Goal: Transaction & Acquisition: Purchase product/service

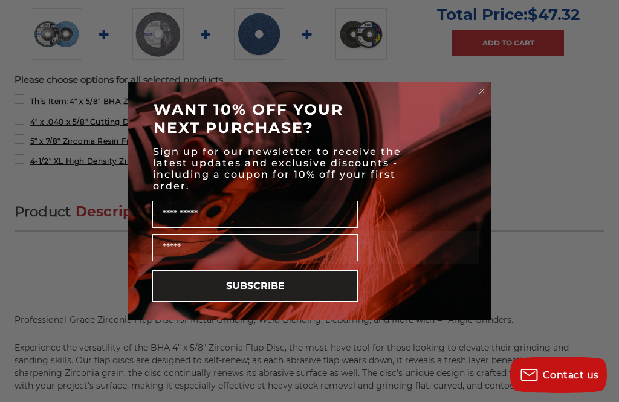
scroll to position [563, 0]
click at [475, 86] on icon "Close dialog" at bounding box center [481, 91] width 12 height 12
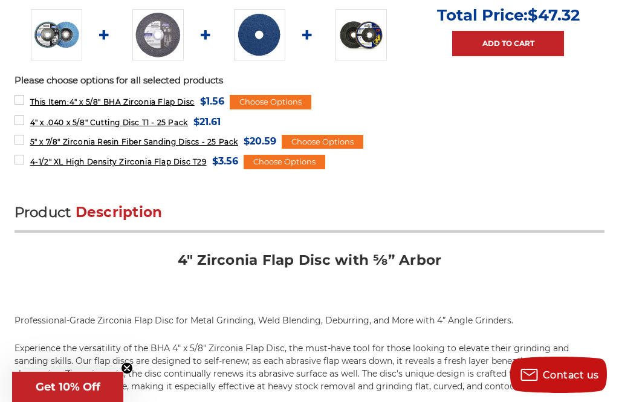
click at [122, 124] on span "4" x .040 x 5/8" Cutting Disc T1 - 25 Pack" at bounding box center [109, 122] width 158 height 9
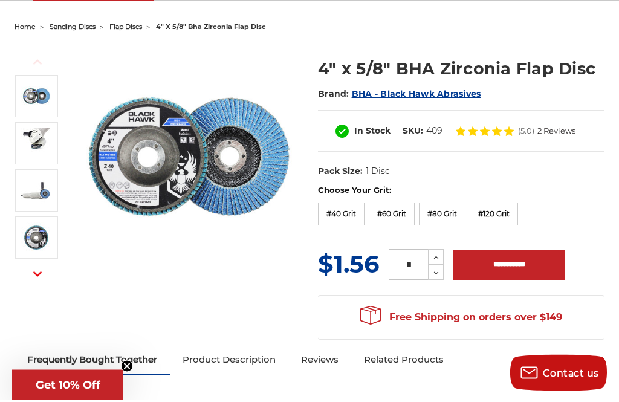
scroll to position [115, 0]
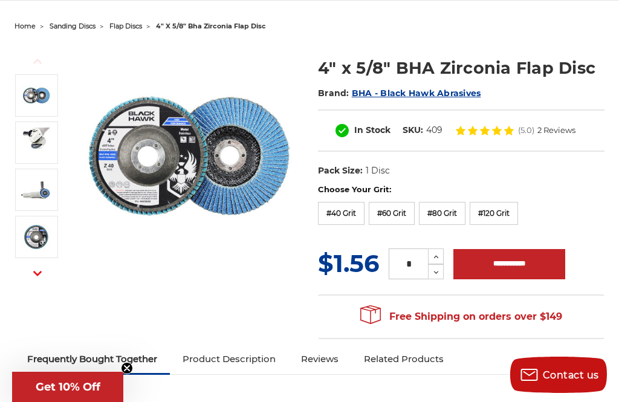
click at [454, 216] on label "#80 Grit" at bounding box center [442, 213] width 47 height 23
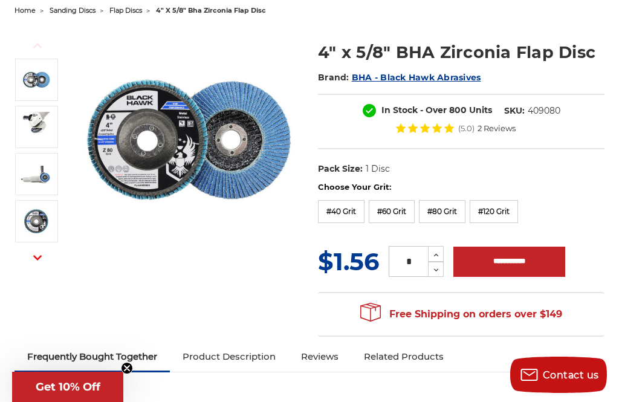
scroll to position [0, 0]
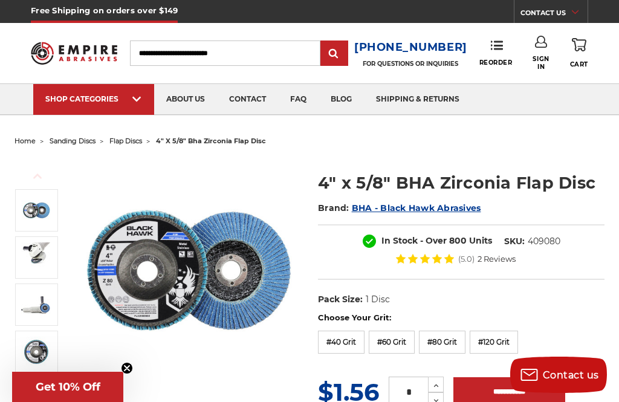
click at [419, 98] on link "shipping & returns" at bounding box center [418, 99] width 108 height 31
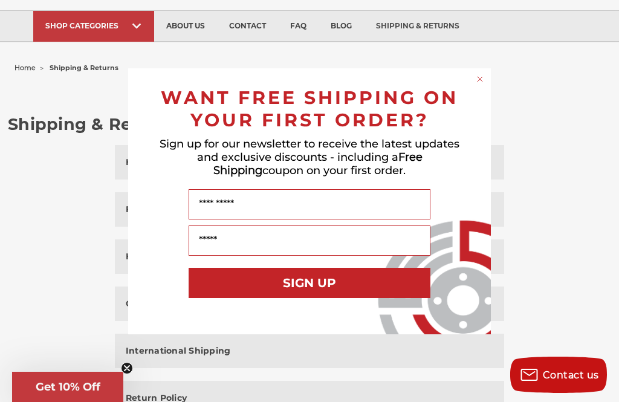
click at [481, 85] on circle "Close dialog" at bounding box center [479, 78] width 11 height 11
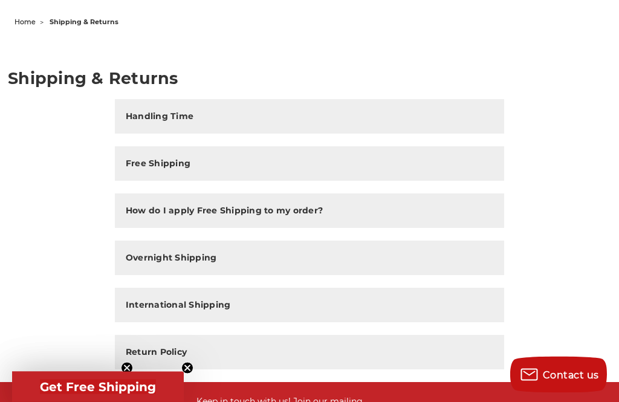
scroll to position [54, 0]
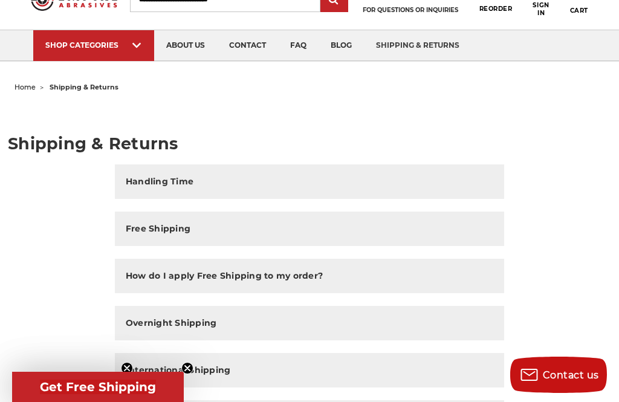
click at [174, 181] on h2 "Handling Time" at bounding box center [160, 181] width 68 height 13
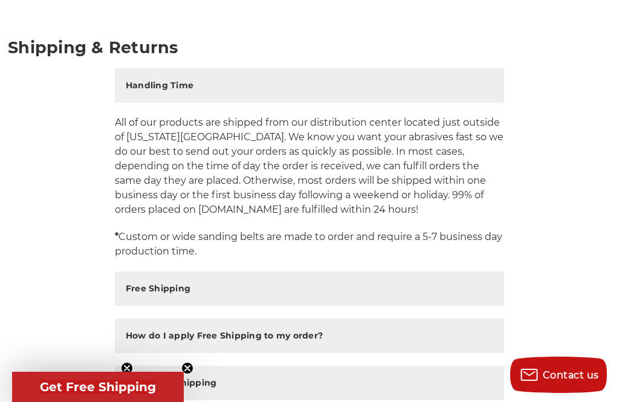
scroll to position [151, 0]
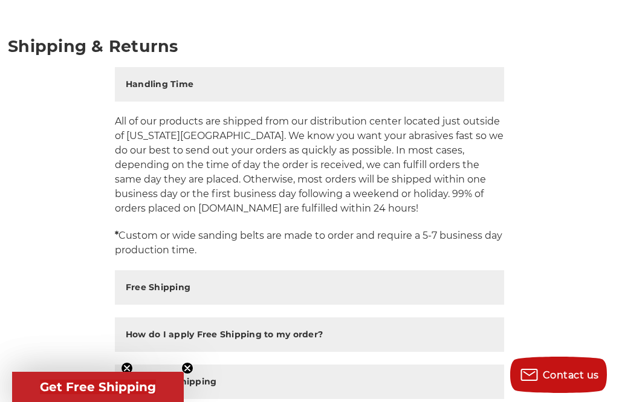
click at [150, 288] on h2 "Free Shipping" at bounding box center [158, 287] width 65 height 13
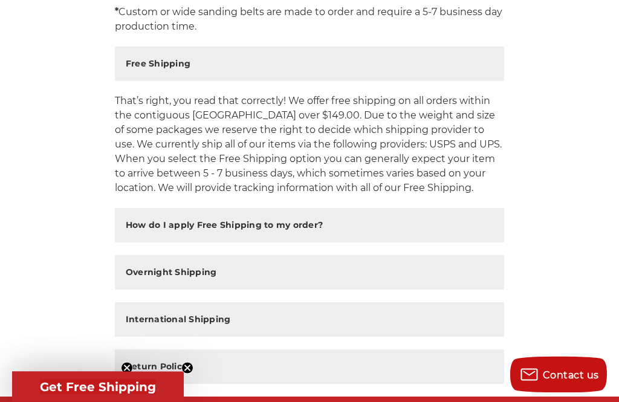
scroll to position [375, 0]
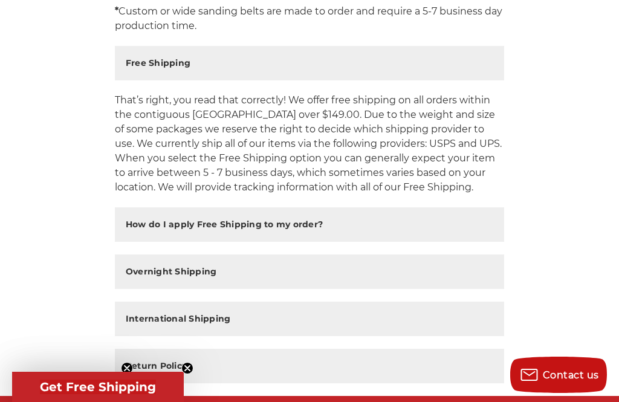
click at [161, 228] on h2 "How do I apply Free Shipping to my order?" at bounding box center [224, 224] width 197 height 13
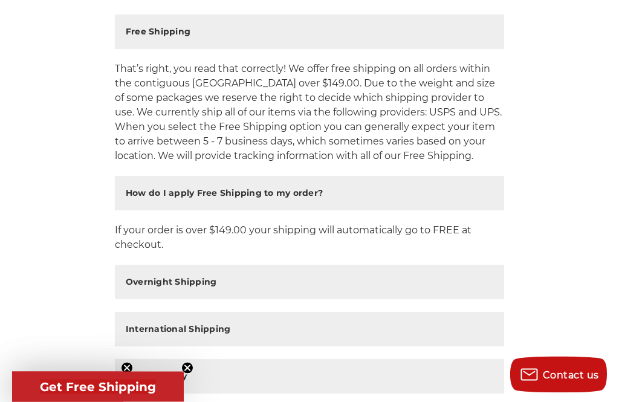
scroll to position [409, 0]
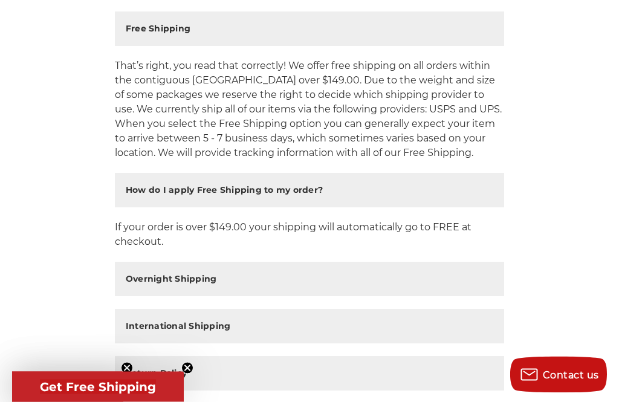
click at [144, 280] on h2 "Overnight Shipping" at bounding box center [171, 279] width 91 height 13
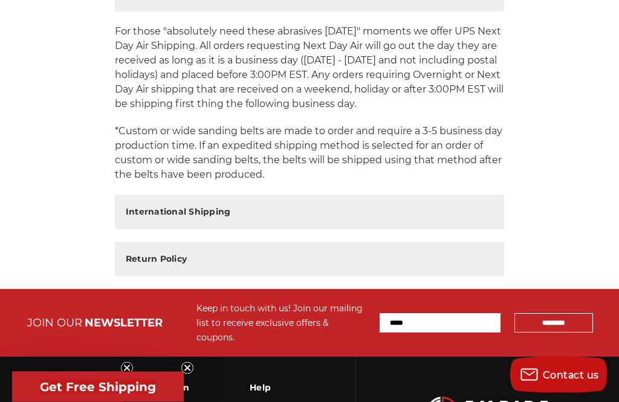
click at [157, 216] on h2 "International Shipping" at bounding box center [178, 212] width 105 height 13
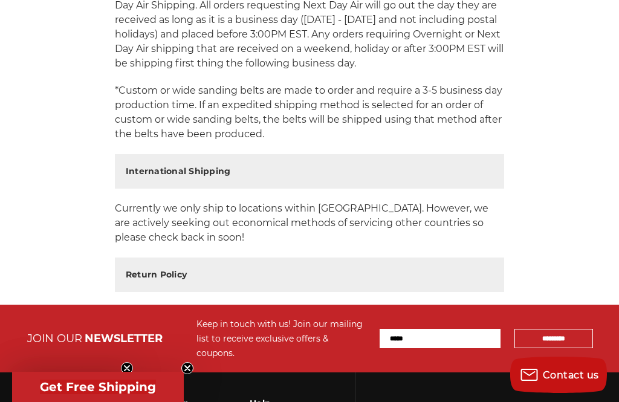
scroll to position [740, 0]
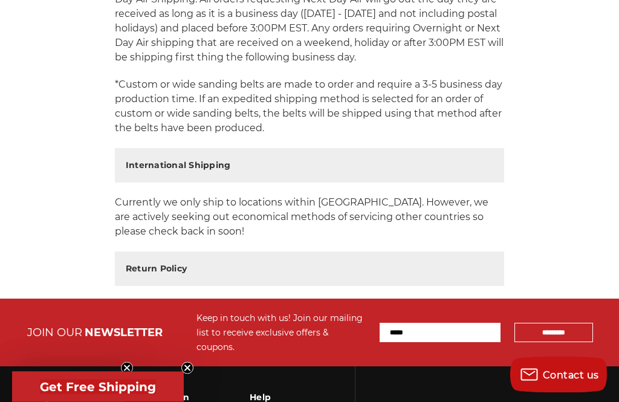
click at [147, 274] on h2 "Return Policy" at bounding box center [156, 269] width 61 height 13
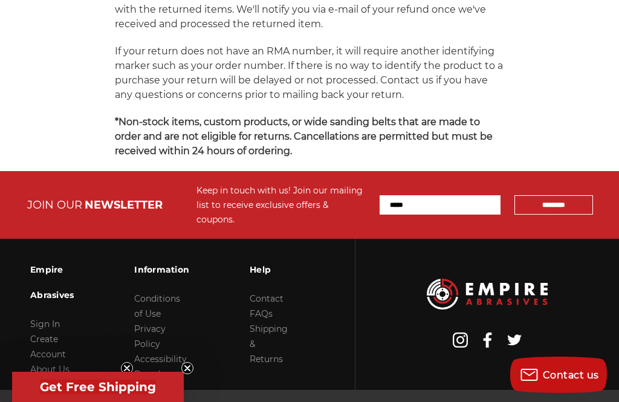
scroll to position [1346, 0]
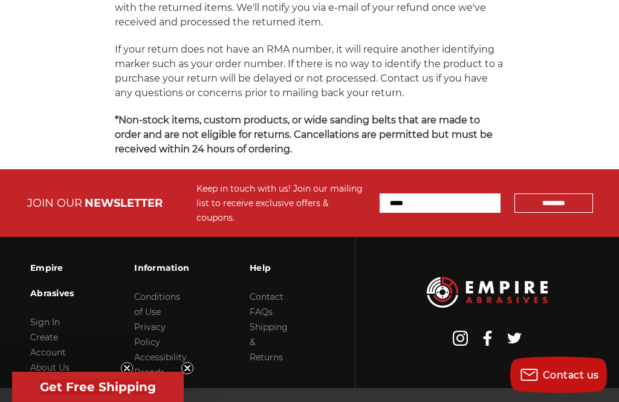
click at [263, 306] on link "FAQs" at bounding box center [260, 311] width 23 height 11
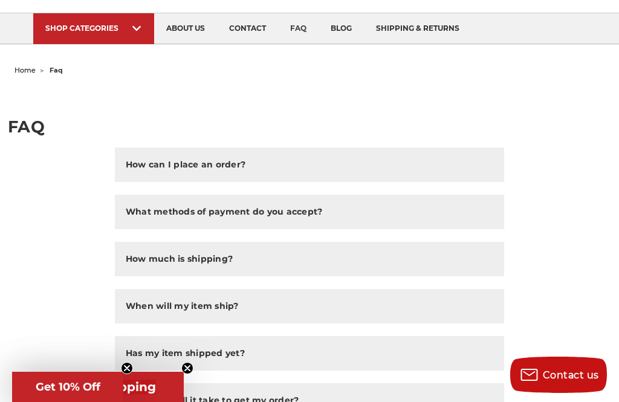
click at [158, 262] on h2 "How much is shipping?" at bounding box center [179, 258] width 107 height 13
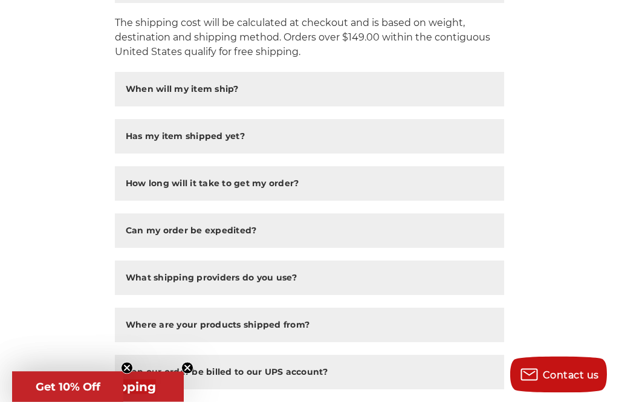
scroll to position [344, 0]
click at [147, 281] on h2 "What shipping providers do you use?" at bounding box center [212, 277] width 172 height 13
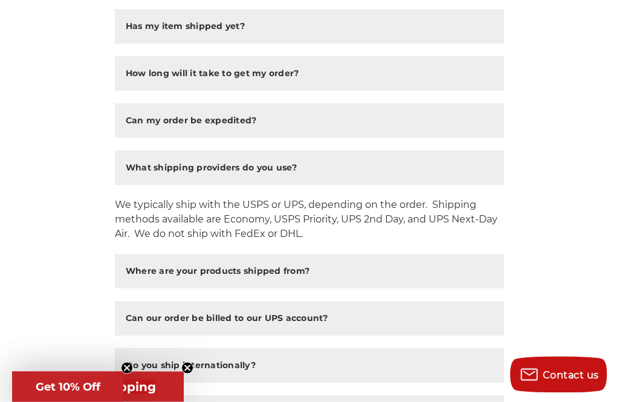
scroll to position [464, 0]
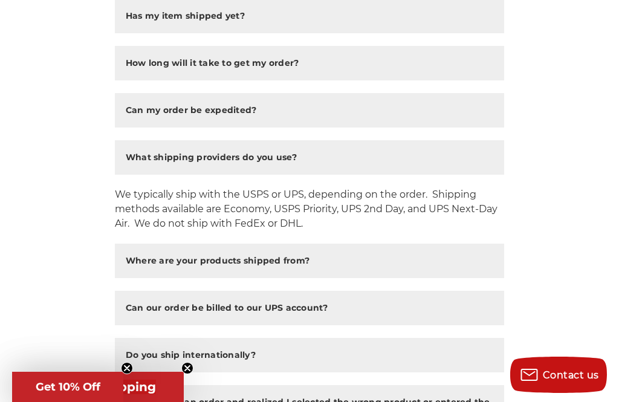
click at [147, 263] on h2 "Where are your products shipped from?" at bounding box center [218, 260] width 184 height 13
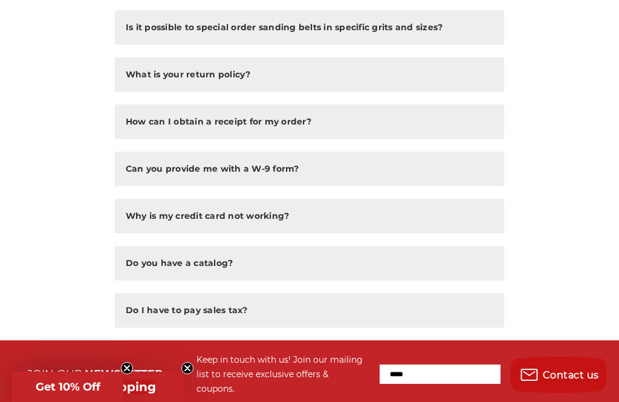
scroll to position [986, 0]
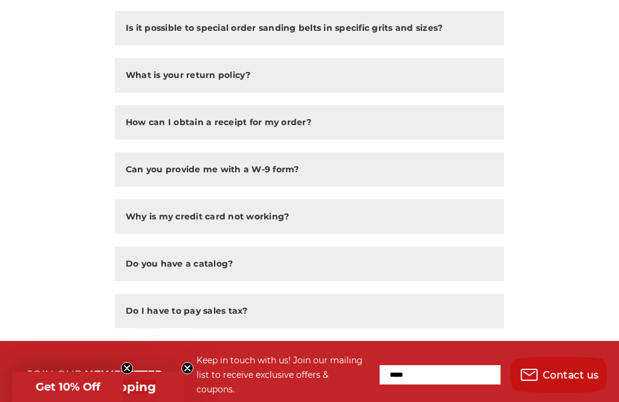
click at [167, 312] on h2 "Do I have to pay sales tax?" at bounding box center [187, 310] width 122 height 13
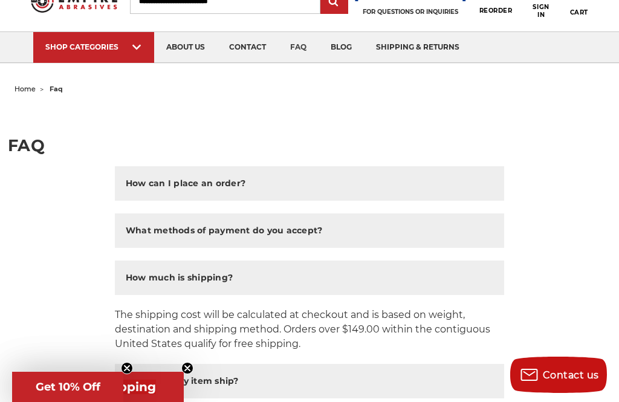
scroll to position [0, 0]
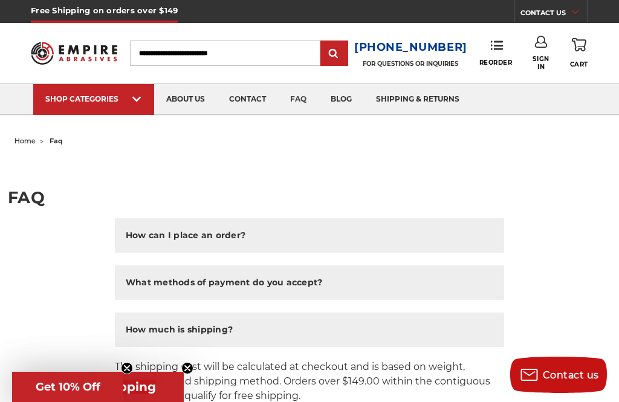
click at [192, 53] on input "Search" at bounding box center [225, 52] width 190 height 25
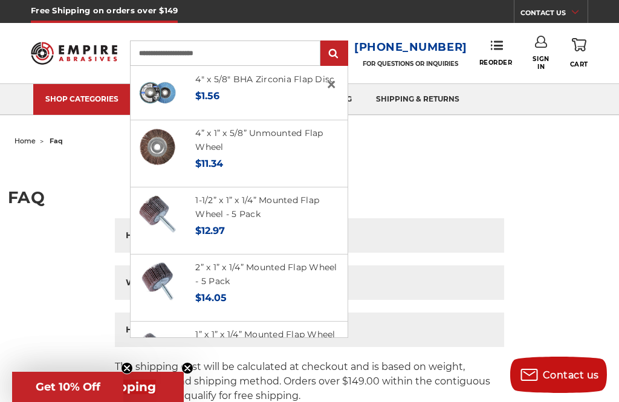
type input "**********"
click at [339, 54] on input "submit" at bounding box center [334, 54] width 24 height 24
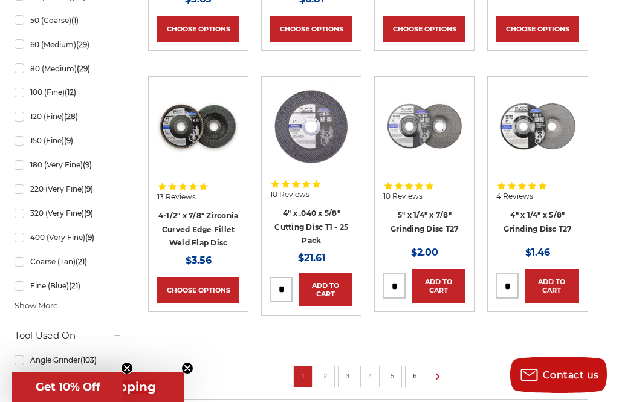
scroll to position [813, 0]
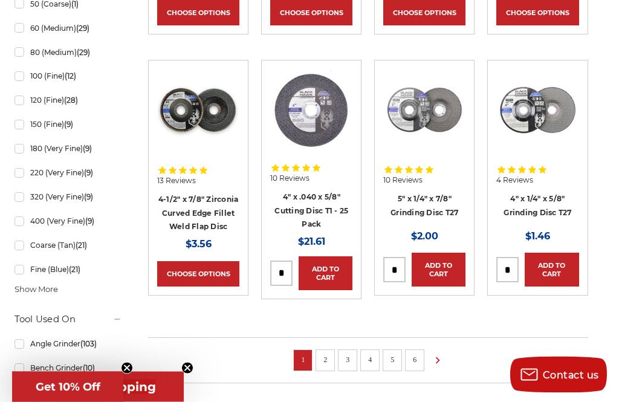
click at [324, 353] on link "2" at bounding box center [325, 359] width 12 height 13
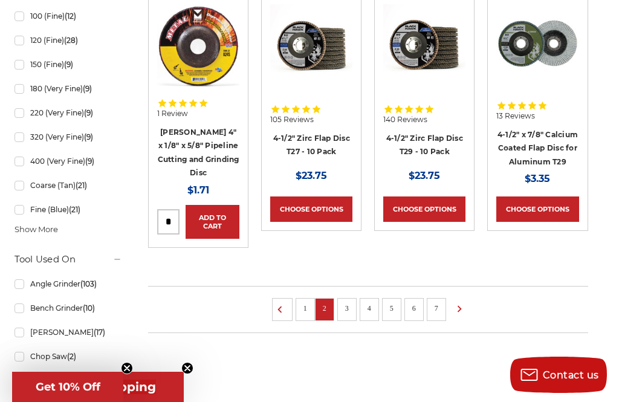
scroll to position [900, 0]
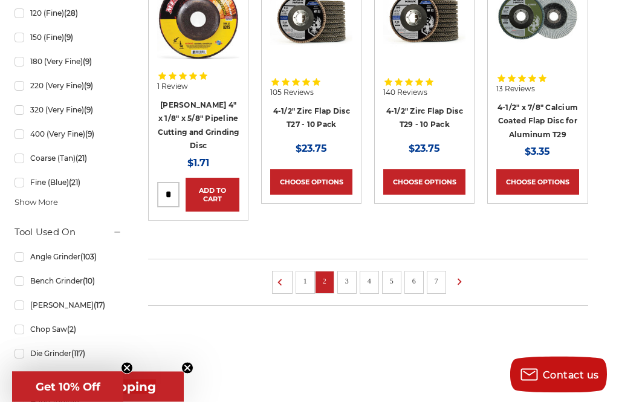
click at [18, 268] on link "Angle Grinder (103)" at bounding box center [68, 256] width 108 height 21
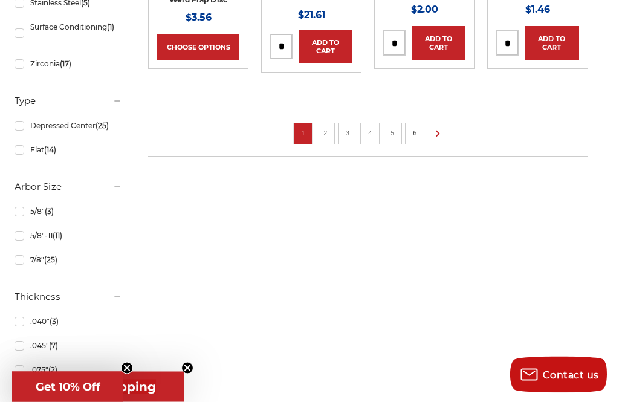
scroll to position [1049, 0]
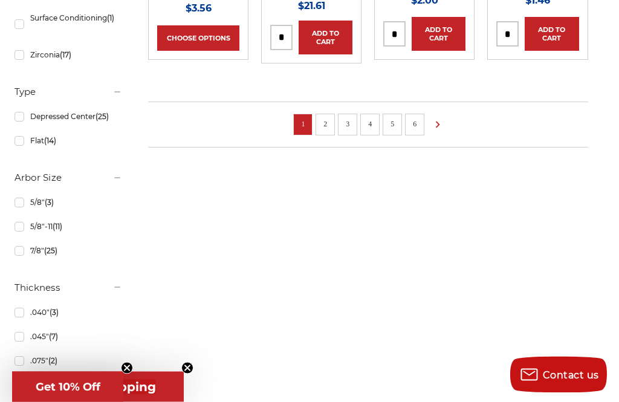
click at [15, 213] on link "5/8" (3)" at bounding box center [68, 202] width 108 height 21
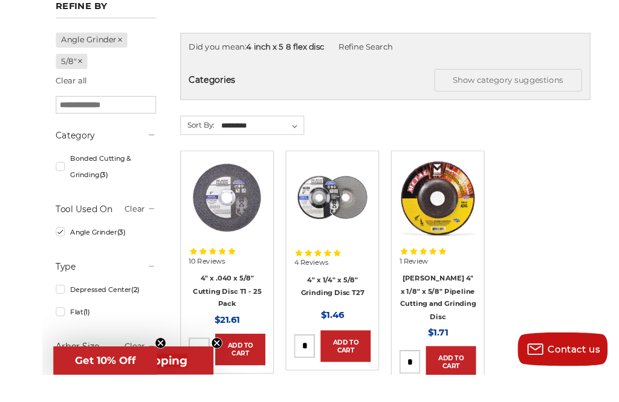
scroll to position [216, 0]
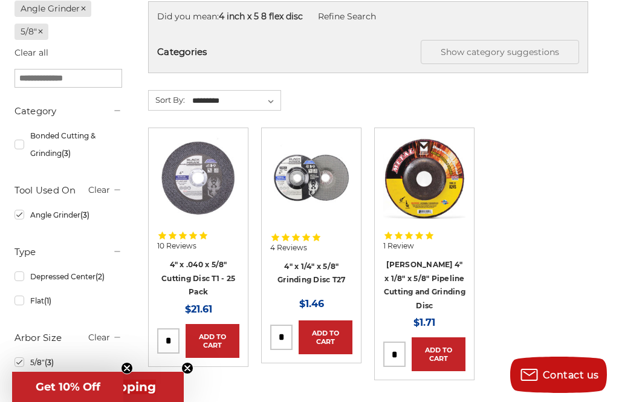
click at [197, 274] on link "4" x .040 x 5/8" Cutting Disc T1 - 25 Pack" at bounding box center [198, 278] width 74 height 36
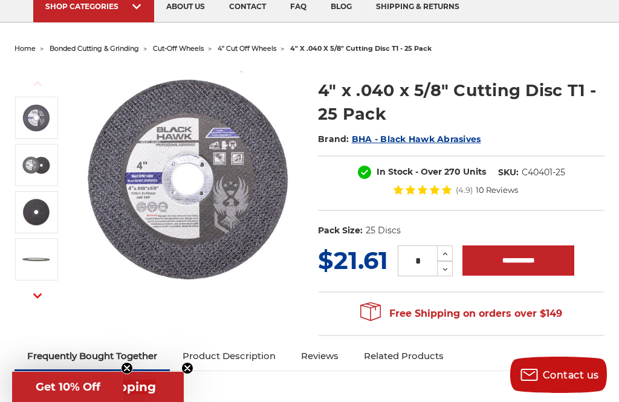
scroll to position [91, 0]
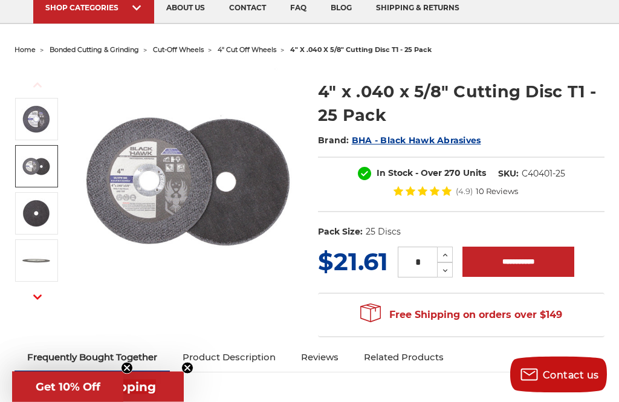
click at [34, 174] on img at bounding box center [36, 167] width 30 height 30
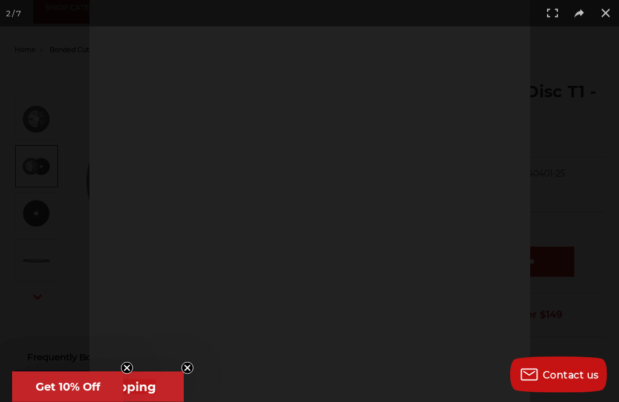
scroll to position [91, 0]
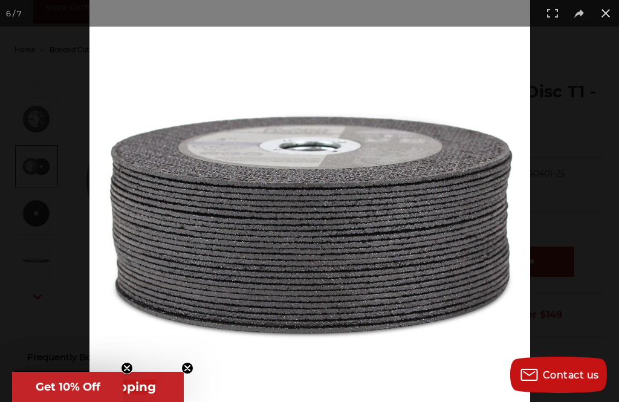
click at [599, 8] on button at bounding box center [605, 13] width 27 height 27
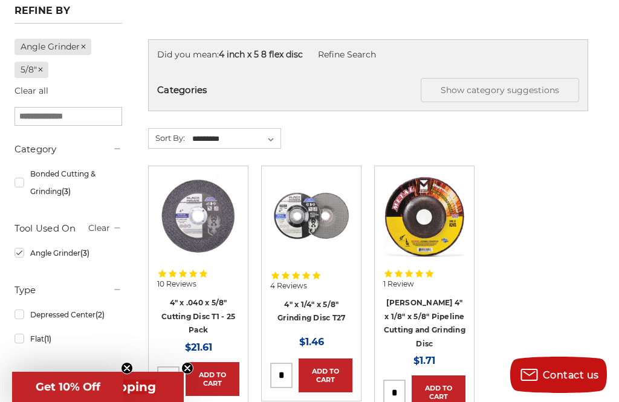
click at [313, 313] on link "4" x 1/4" x 5/8" Grinding Disc T27" at bounding box center [311, 311] width 68 height 23
